Goal: Check status: Check status

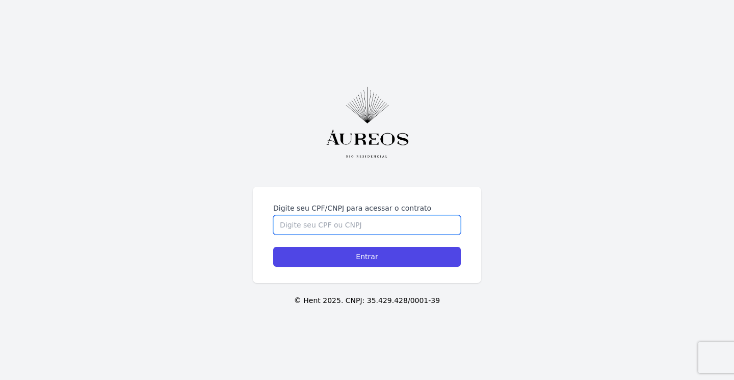
click at [379, 226] on input "Digite seu CPF/CNPJ para acessar o contrato" at bounding box center [367, 224] width 188 height 19
type input "11963965744"
click at [367, 257] on input "Entrar" at bounding box center [367, 257] width 188 height 20
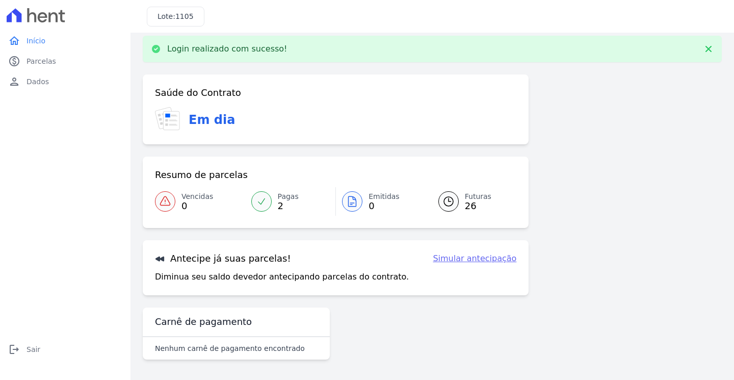
scroll to position [9, 0]
click at [472, 199] on span "Futuras" at bounding box center [478, 196] width 27 height 11
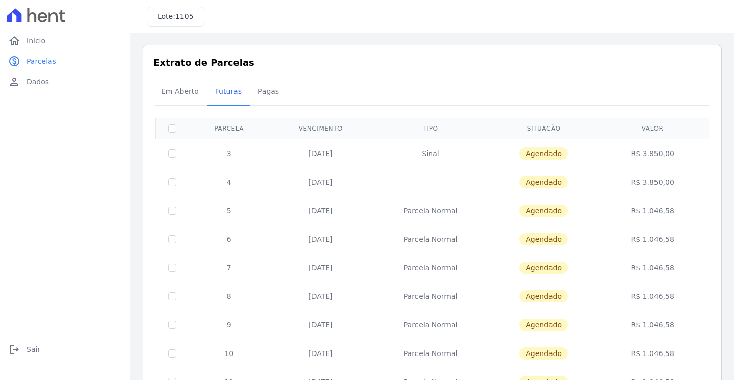
click at [174, 152] on input "checkbox" at bounding box center [172, 153] width 8 height 8
checkbox input "true"
click at [325, 154] on td "20/10/2025" at bounding box center [320, 153] width 103 height 29
click at [654, 156] on td "R$ 3.850,00" at bounding box center [653, 153] width 109 height 29
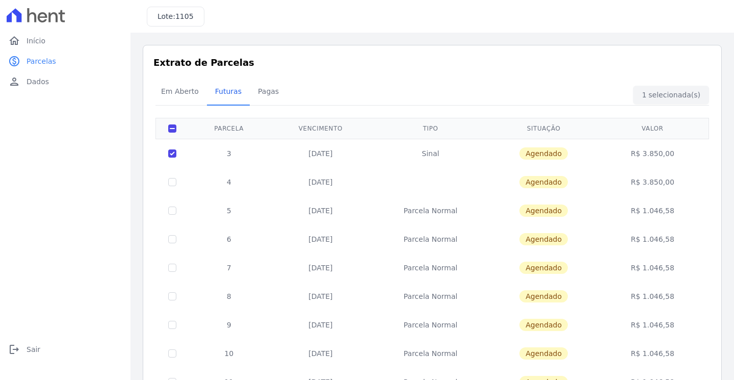
click at [654, 156] on td "R$ 3.850,00" at bounding box center [653, 153] width 109 height 29
click at [263, 92] on span "Pagas" at bounding box center [268, 91] width 33 height 20
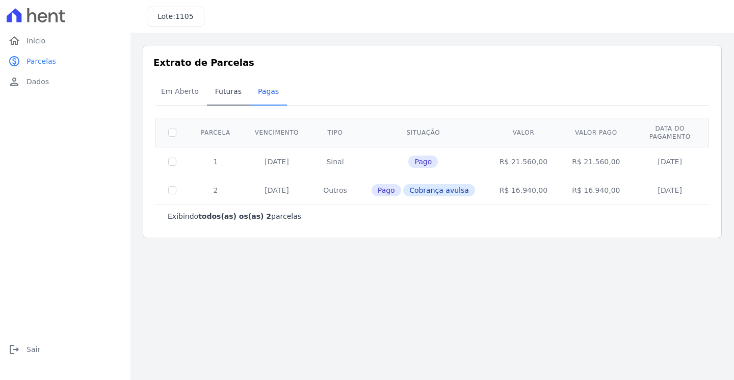
click at [234, 91] on span "Futuras" at bounding box center [228, 91] width 39 height 20
